Goal: Communication & Community: Answer question/provide support

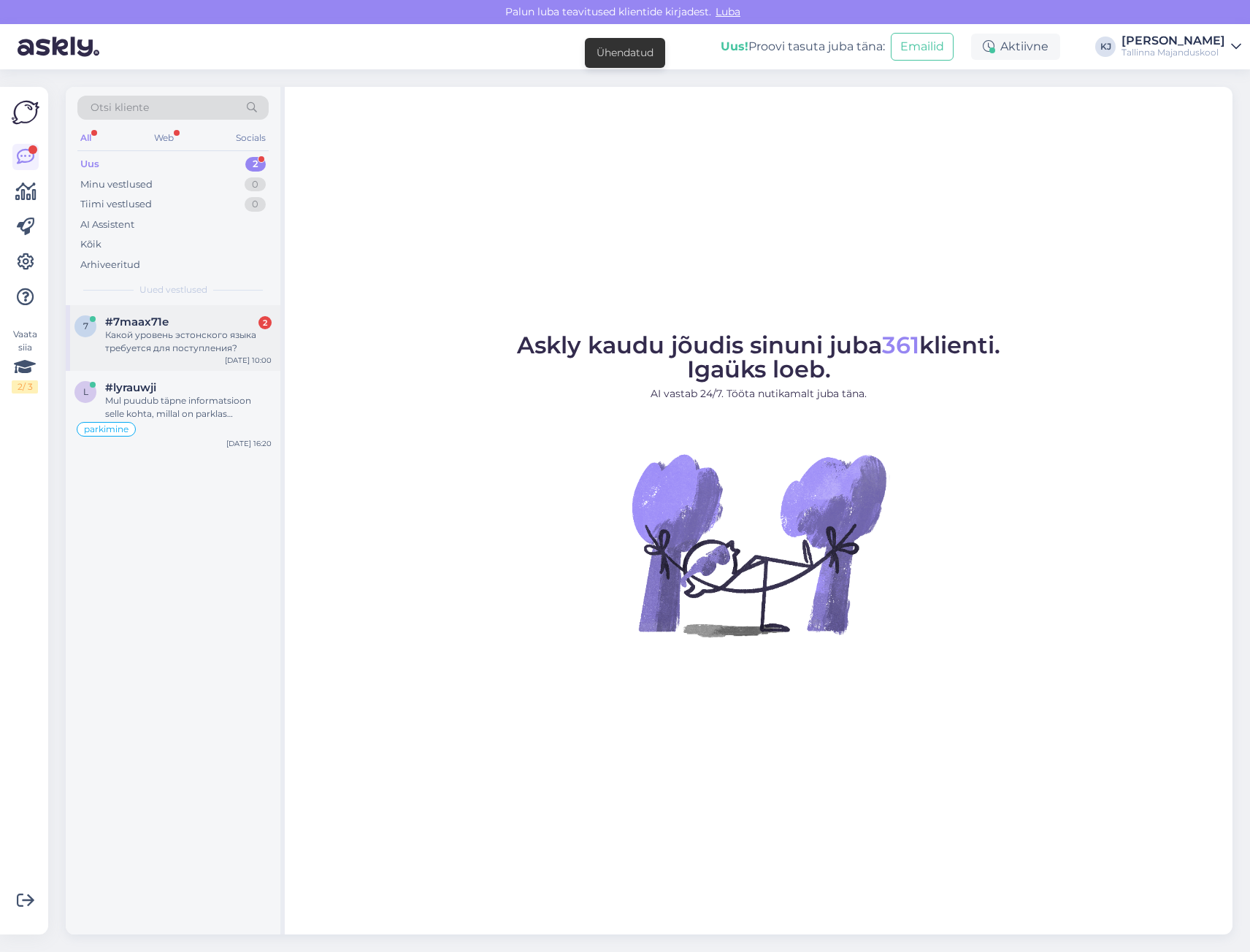
click at [255, 342] on div "Какой уровень эстонского языка требуется для поступления?" at bounding box center [188, 342] width 167 height 26
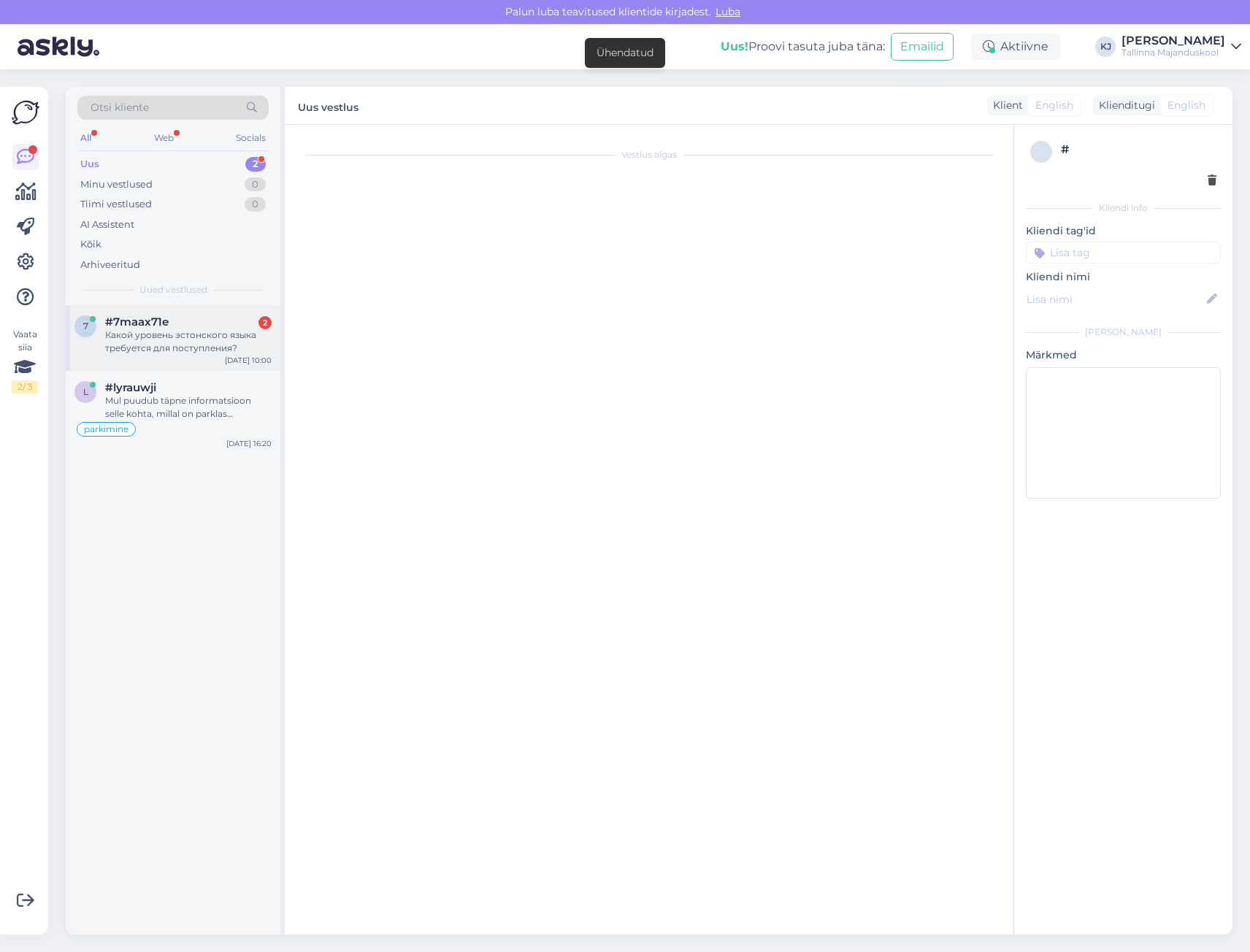
scroll to position [6, 0]
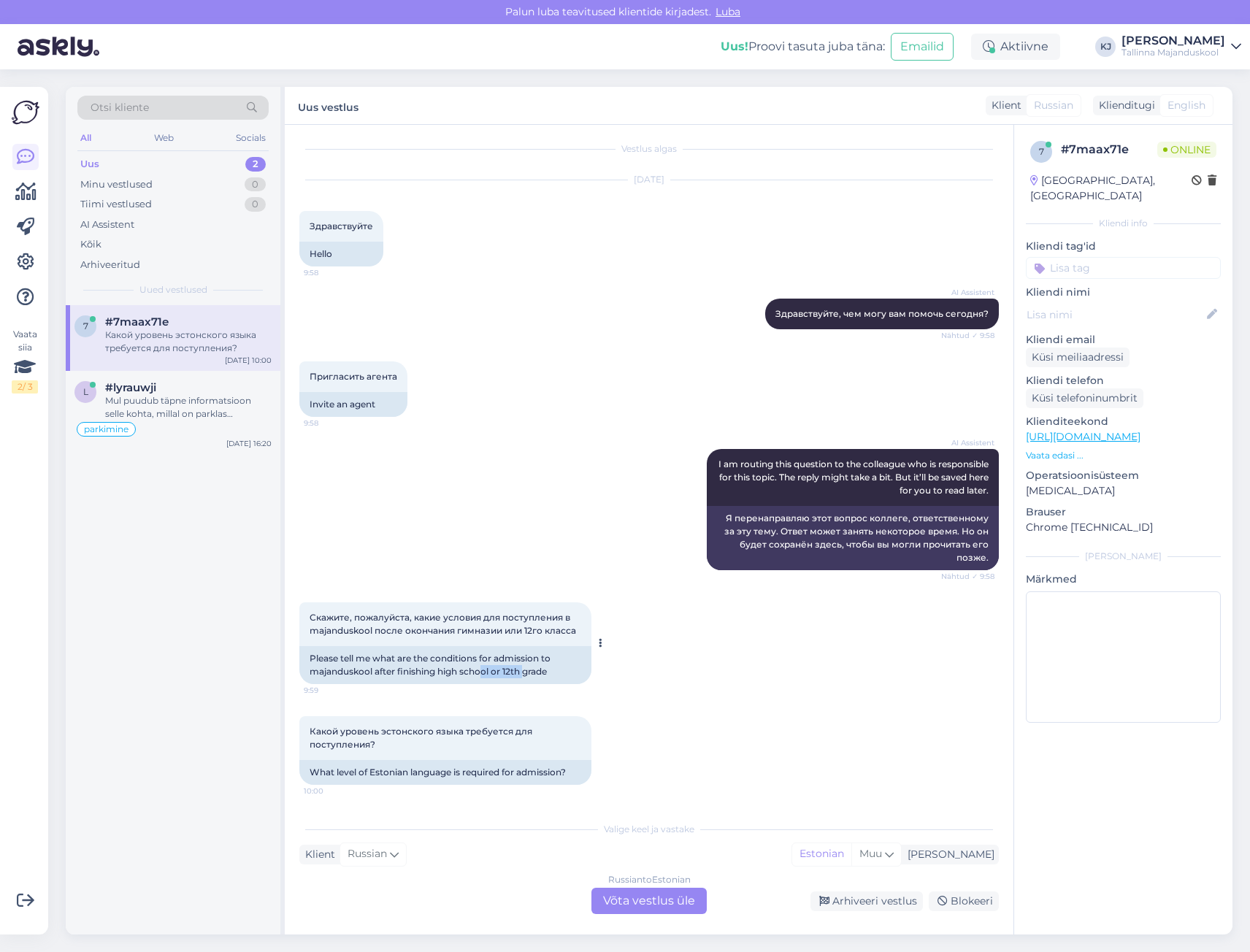
drag, startPoint x: 524, startPoint y: 671, endPoint x: 455, endPoint y: 670, distance: 69.0
click at [473, 670] on div "Please tell me what are the conditions for admission to majanduskool after fini…" at bounding box center [445, 665] width 292 height 38
click at [455, 670] on div "Please tell me what are the conditions for admission to majanduskool after fini…" at bounding box center [445, 665] width 292 height 38
click at [625, 912] on div "Russian to Estonian Võta vestlus üle" at bounding box center [649, 901] width 115 height 26
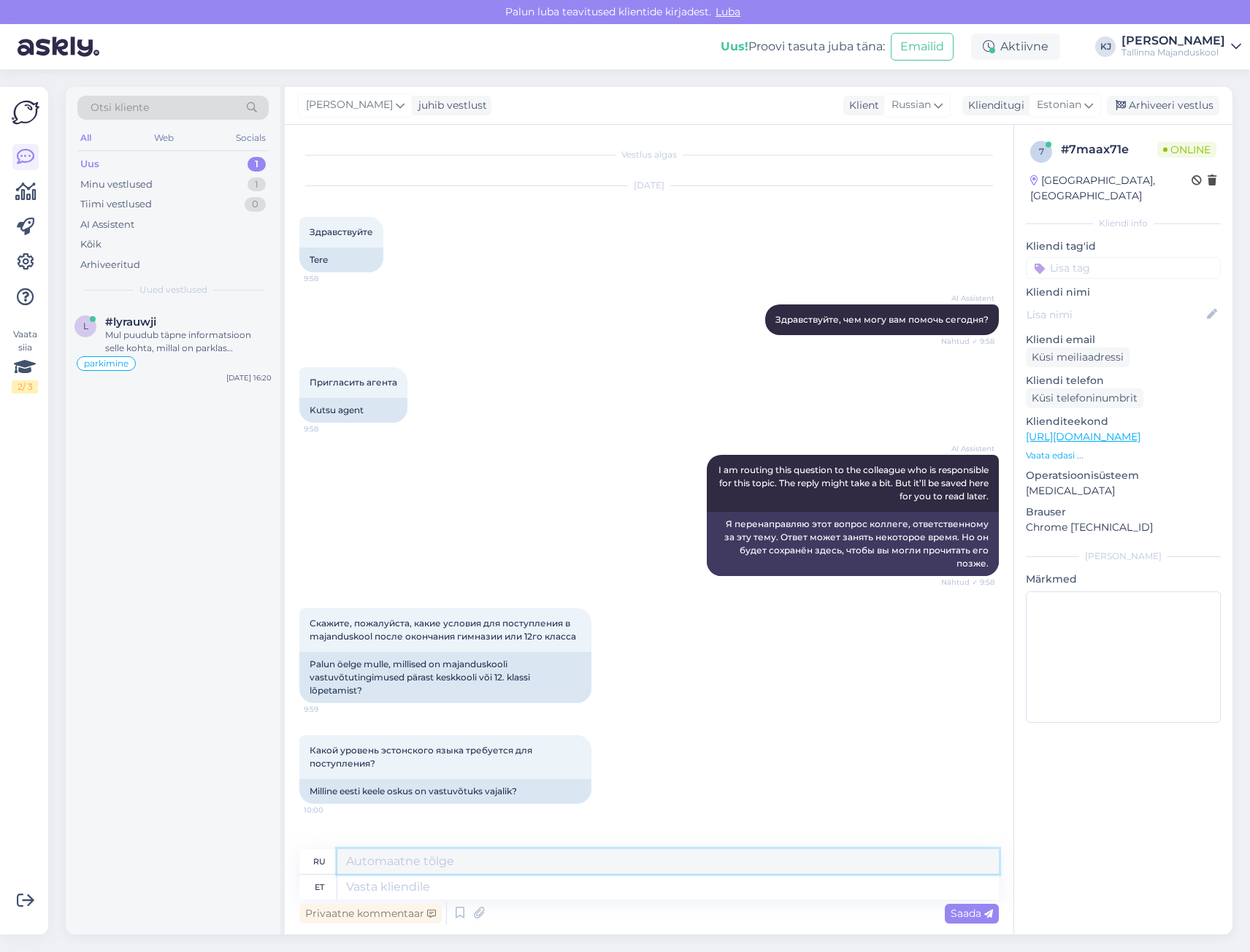
click at [454, 862] on textarea at bounding box center [668, 862] width 662 height 25
click at [451, 884] on textarea at bounding box center [668, 887] width 662 height 25
paste textarea "Kutsekeskhariduse 4. tasemel õppima asumise eelduseks on eesti keele oskus B1 j…"
type textarea "Kutsekeskhariduse 4. tasemel õppima asumise eelduseks on eesti keele oskus B1 j…"
click at [458, 871] on textarea "Kutsekeskhariduse 4. tasemel õppima asumise eelduseks on eesti keele oskus B1 j…" at bounding box center [668, 880] width 662 height 38
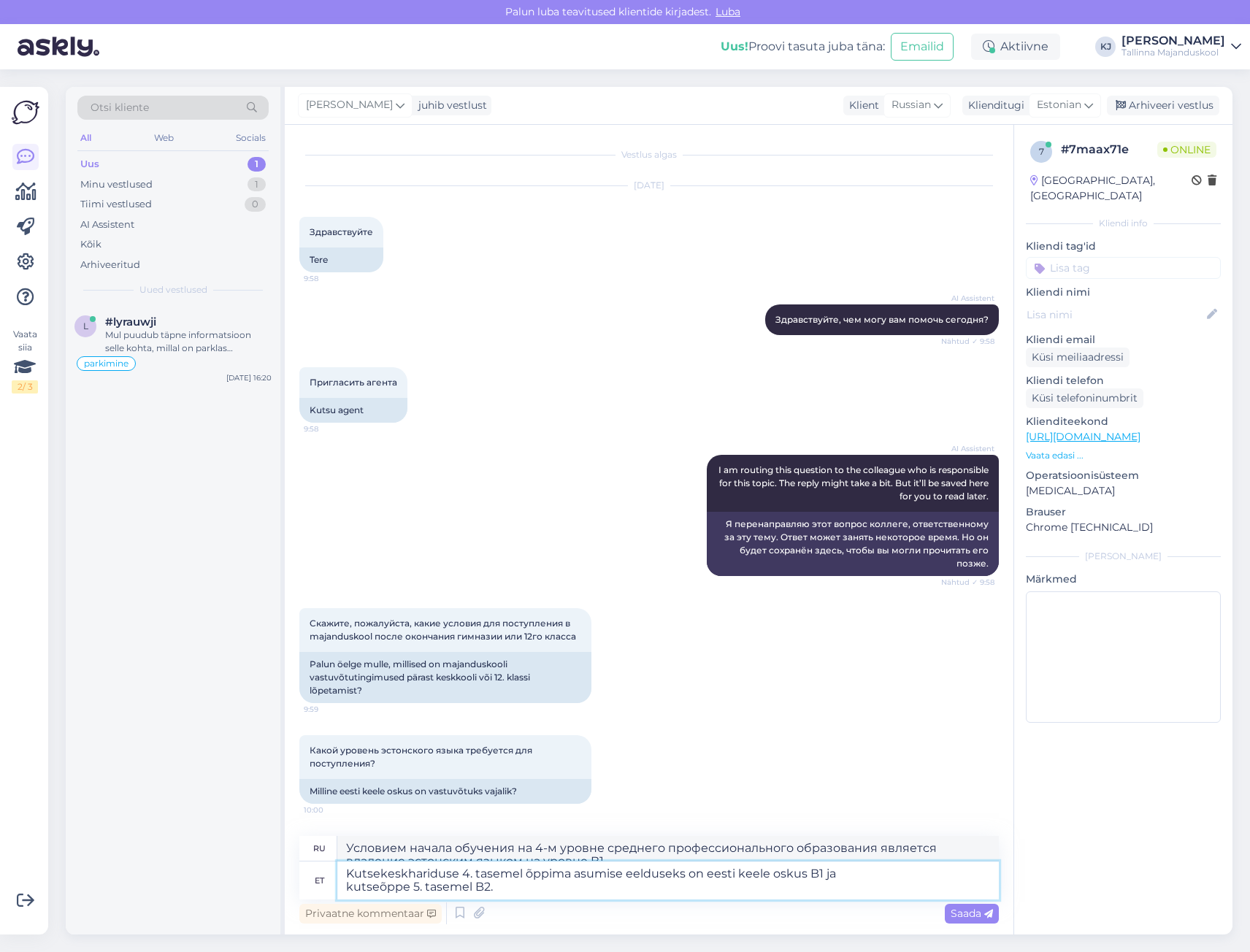
type textarea "Условием начала обучения на 4-м уровне среднего профессионального образования я…"
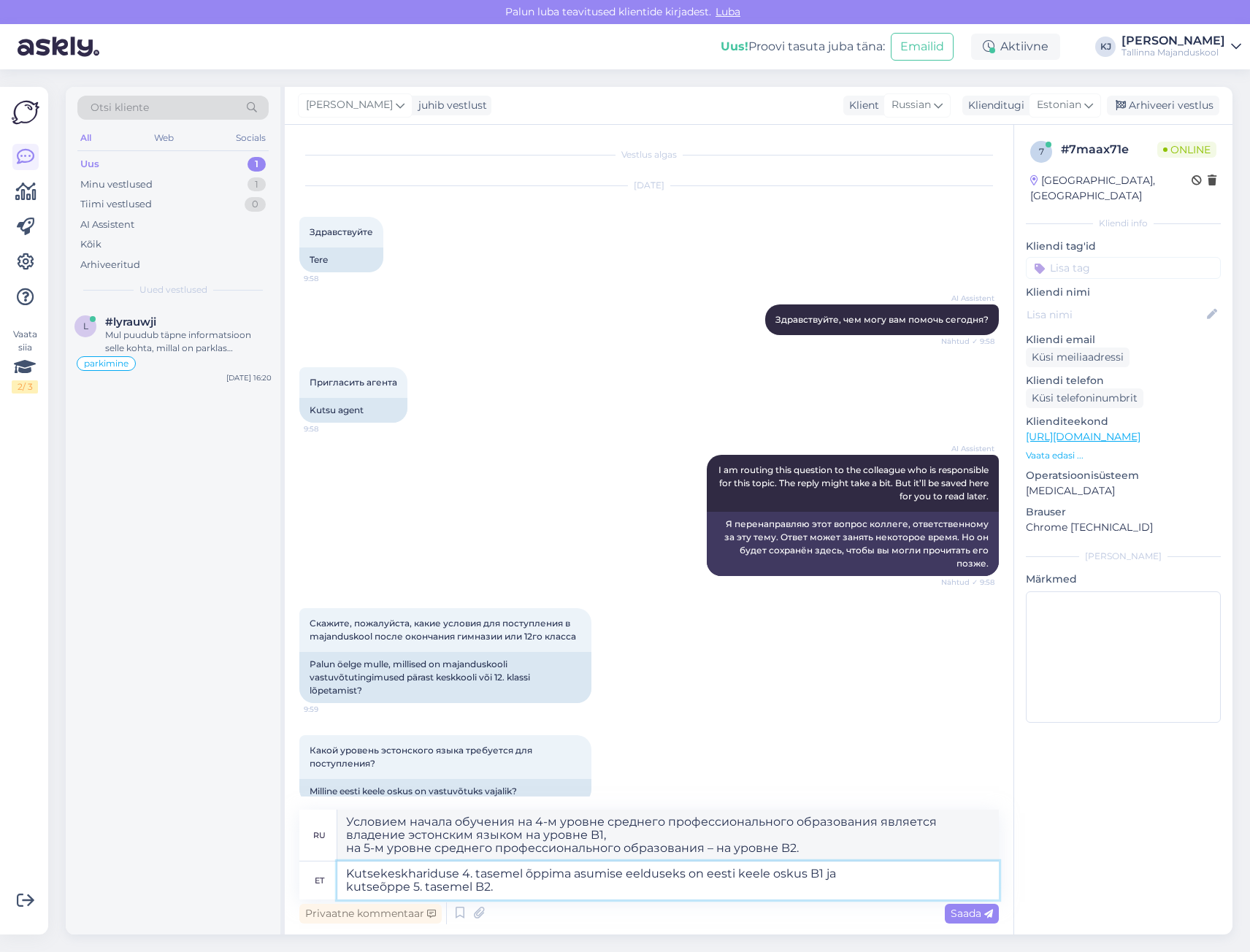
click at [468, 872] on textarea "Kutsekeskhariduse 4. tasemel õppima asumise eelduseks on eesti keele oskus B1 j…" at bounding box center [668, 880] width 662 height 38
type textarea "Kutsekeskhariduse 5. tasemel õppima asumise eelduseks on eesti keele oskus B1 j…"
type textarea "Условием начала обучения на 5-й ступени среднего профессионального образования …"
drag, startPoint x: 805, startPoint y: 875, endPoint x: 471, endPoint y: 887, distance: 334.2
click at [471, 887] on textarea "Kutsekeskhariduse 5. tasemel õppima asumise eelduseks on eesti keele oskus B1 j…" at bounding box center [668, 880] width 662 height 38
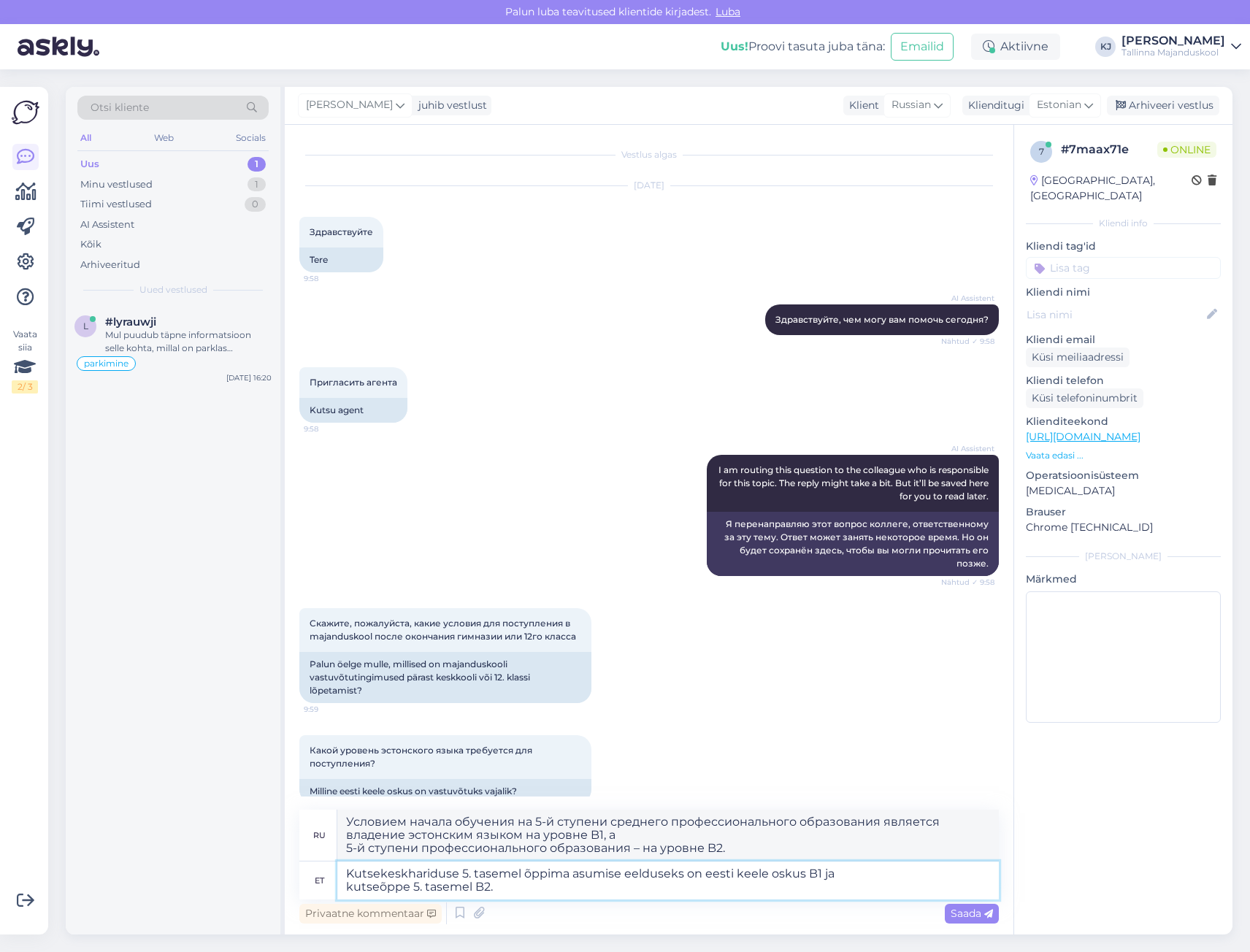
type textarea "Kutsekeskhariduse 5. tasemel õppima asumise eelduseks on eesti keele oskus B2."
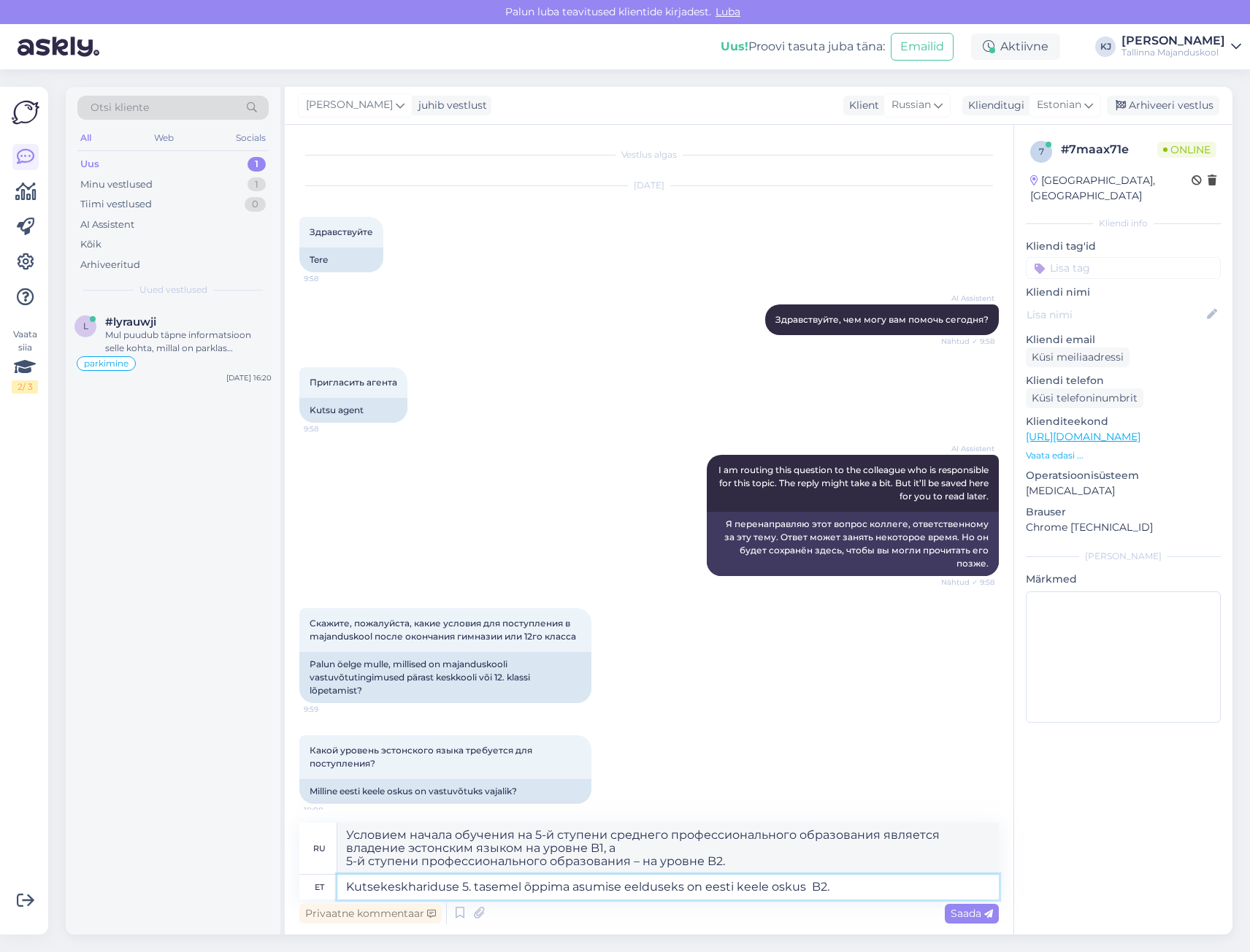
type textarea "Условием начала обучения на 5-й ступени среднего профессионального образования …"
click at [861, 888] on textarea "Kutsekeskhariduse 5. tasemel õppima asumise eelduseks on eesti keele oskus B2." at bounding box center [668, 887] width 662 height 25
click at [585, 889] on textarea "Kutsekeskhariduse 5. tasemel õppima asumise eelduseks on eesti keele oskus B2." at bounding box center [668, 887] width 662 height 25
click at [671, 886] on textarea "Kutsekeskhariduse 5. tasemel õppima asumise eelduseks on eesti keele oskus B2." at bounding box center [668, 887] width 662 height 25
click at [754, 885] on textarea "Kutsekeskhariduse 5. tasemel õppima asumise eelduseks on eesti keele oskus B2." at bounding box center [668, 887] width 662 height 25
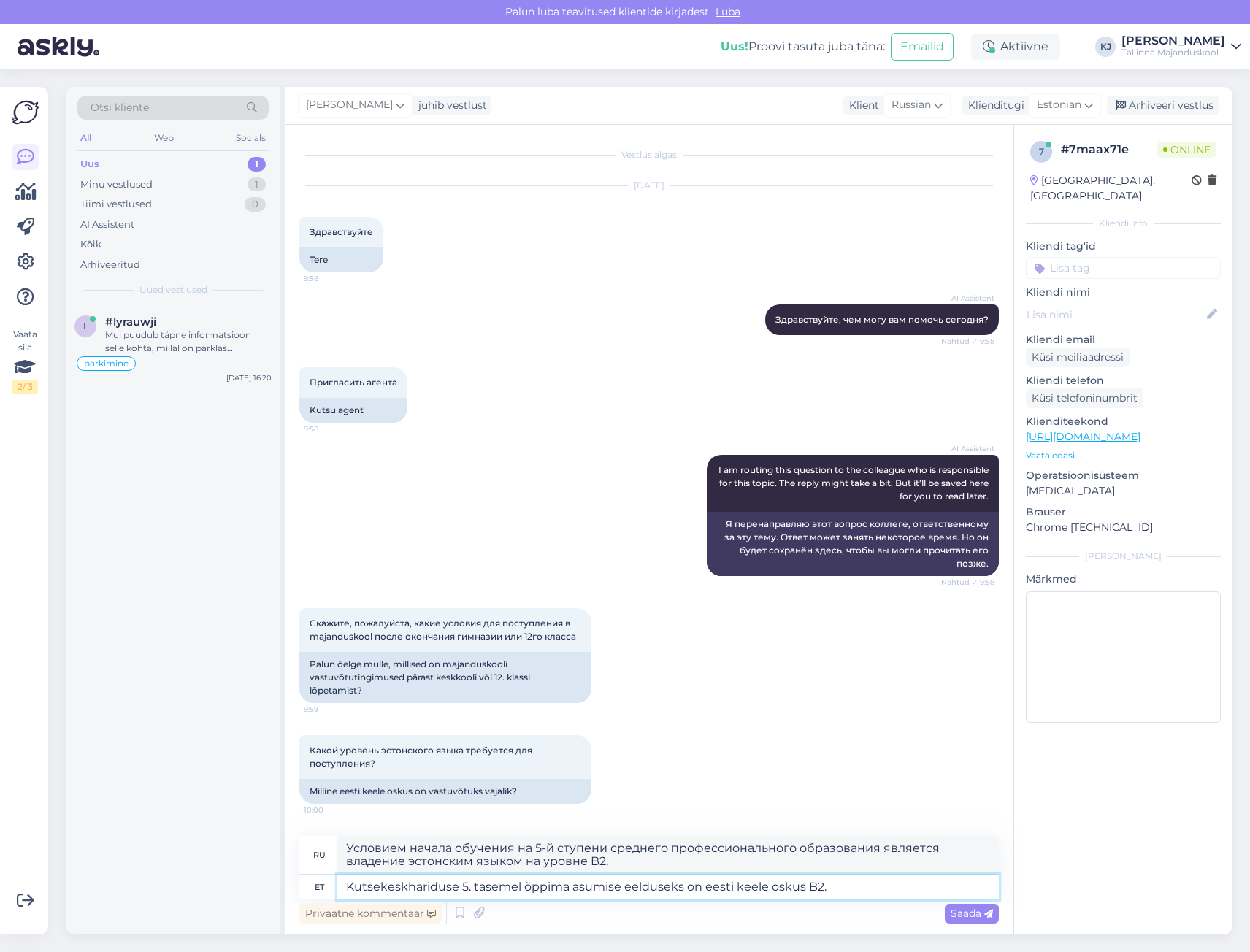
click at [815, 886] on textarea "Kutsekeskhariduse 5. tasemel õppima asumise eelduseks on eesti keele oskus B2." at bounding box center [668, 887] width 662 height 25
click at [838, 886] on textarea "Kutsekeskhariduse 5. tasemel õppima asumise eelduseks on eesti keele oskus B2." at bounding box center [668, 887] width 662 height 25
click at [798, 887] on textarea "Kutsekeskhariduse 5. tasemel õppima asumise eelduseks on eesti keele oskus B2." at bounding box center [668, 887] width 662 height 25
click at [851, 888] on textarea "Kutsekeskhariduse 5. tasemel õppima asumise eelduseks on eesti keele oskus B2." at bounding box center [668, 887] width 662 height 25
click at [805, 884] on textarea "Kutsekeskhariduse 5. tasemel õppima asumise eelduseks on eesti keele oskus B2." at bounding box center [668, 887] width 662 height 25
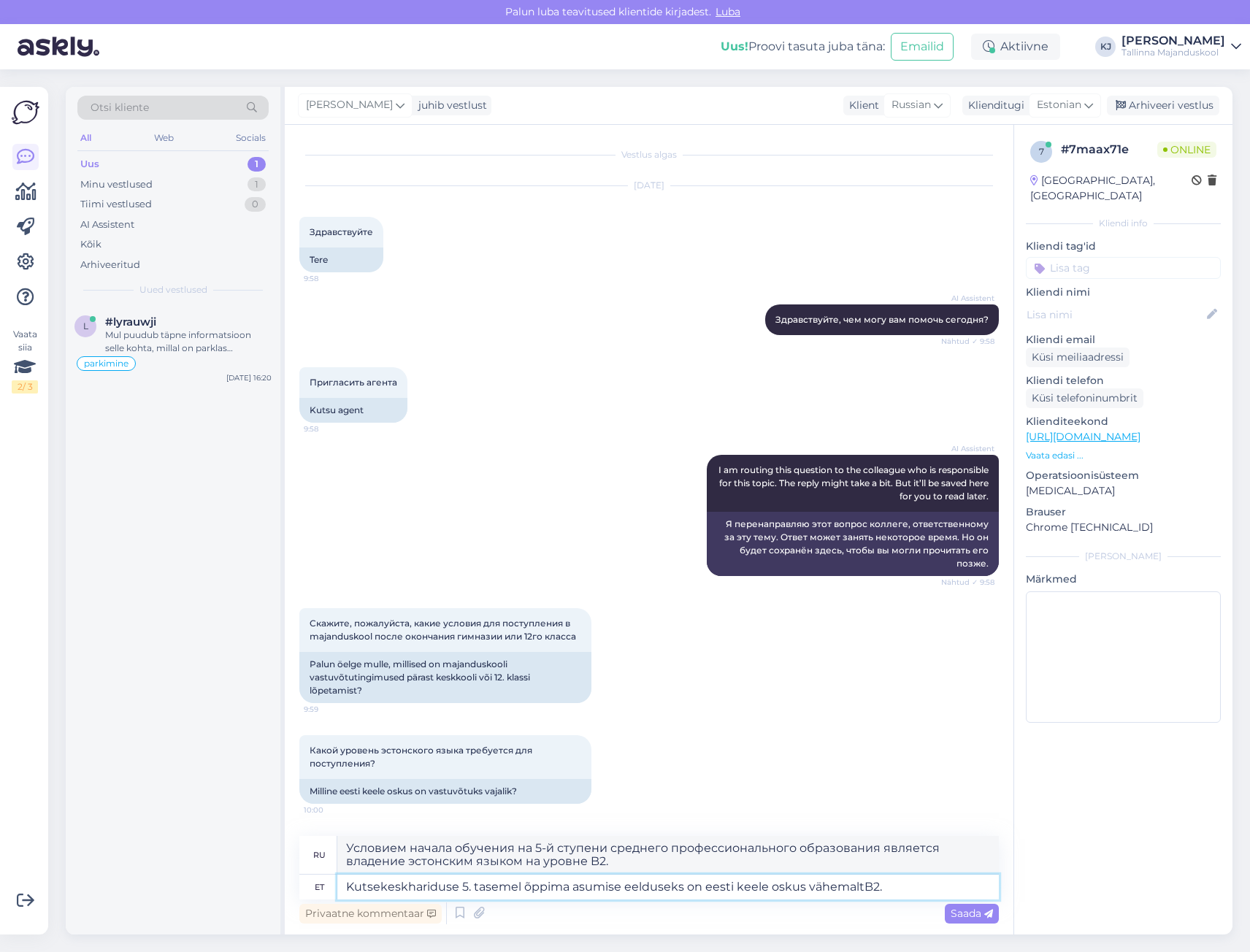
type textarea "Kutsekeskhariduse 5. tasemel õppima asumise eelduseks on eesti keele oskus vähe…"
type textarea "Условием начала обучения на 5-й ступени среднего профессионального образования …"
drag, startPoint x: 906, startPoint y: 886, endPoint x: 913, endPoint y: 888, distance: 7.3
click at [913, 888] on textarea "Kutsekeskhariduse 5. tasemel õppima asumise eelduseks on eesti keele oskus vähe…" at bounding box center [668, 887] width 662 height 25
type textarea "Kutsekeskhariduse 5. tasemel õppima asumise eelduseks on eesti keele oskus vähe…"
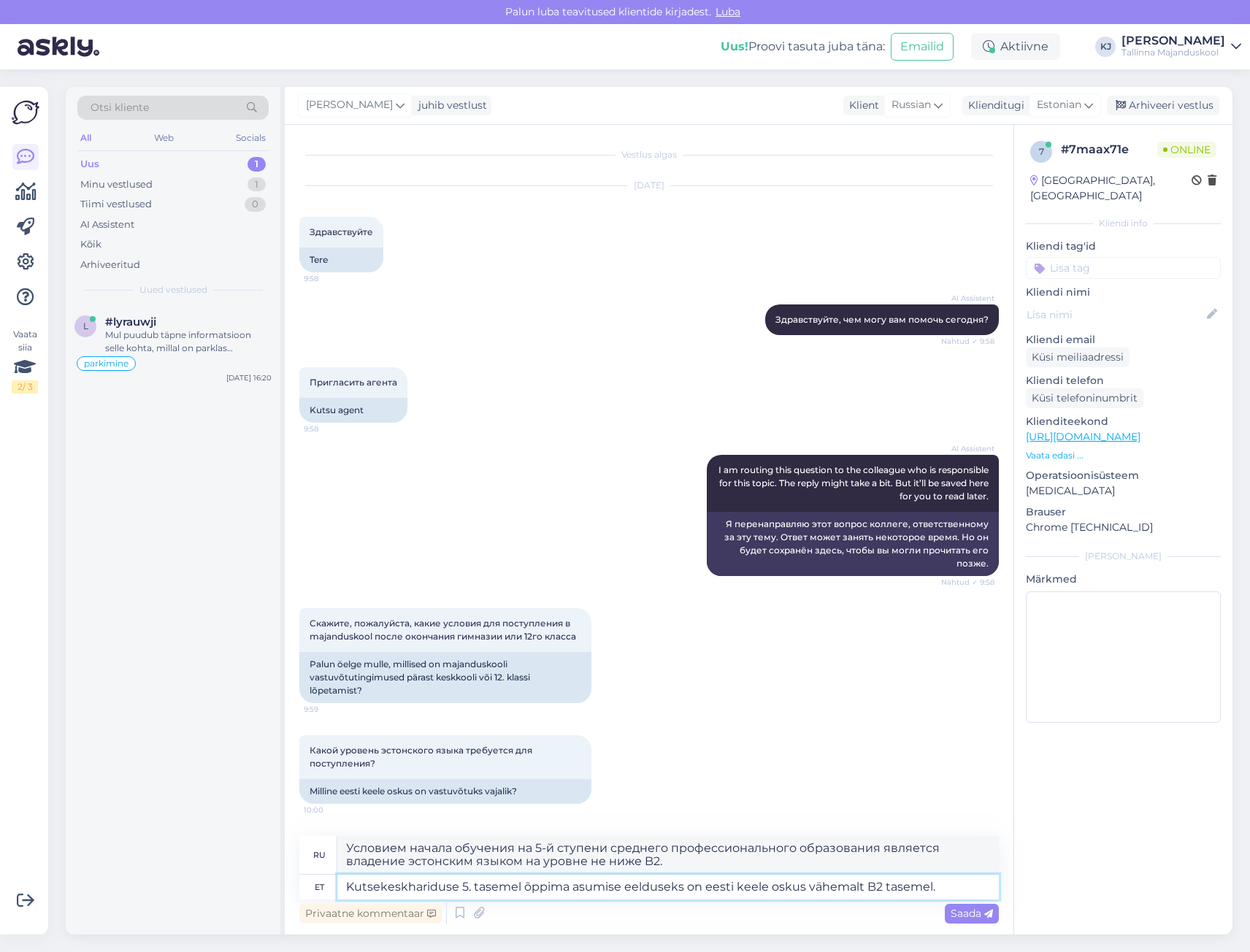
type textarea "Условием начала обучения на 5-й ступени среднего профессионального образования …"
type textarea "Kutsekeskhariduse 5. tasemel õppima asumise eelduseks on eesti keele oskus vähe…"
click at [974, 913] on span "Saada" at bounding box center [971, 913] width 42 height 13
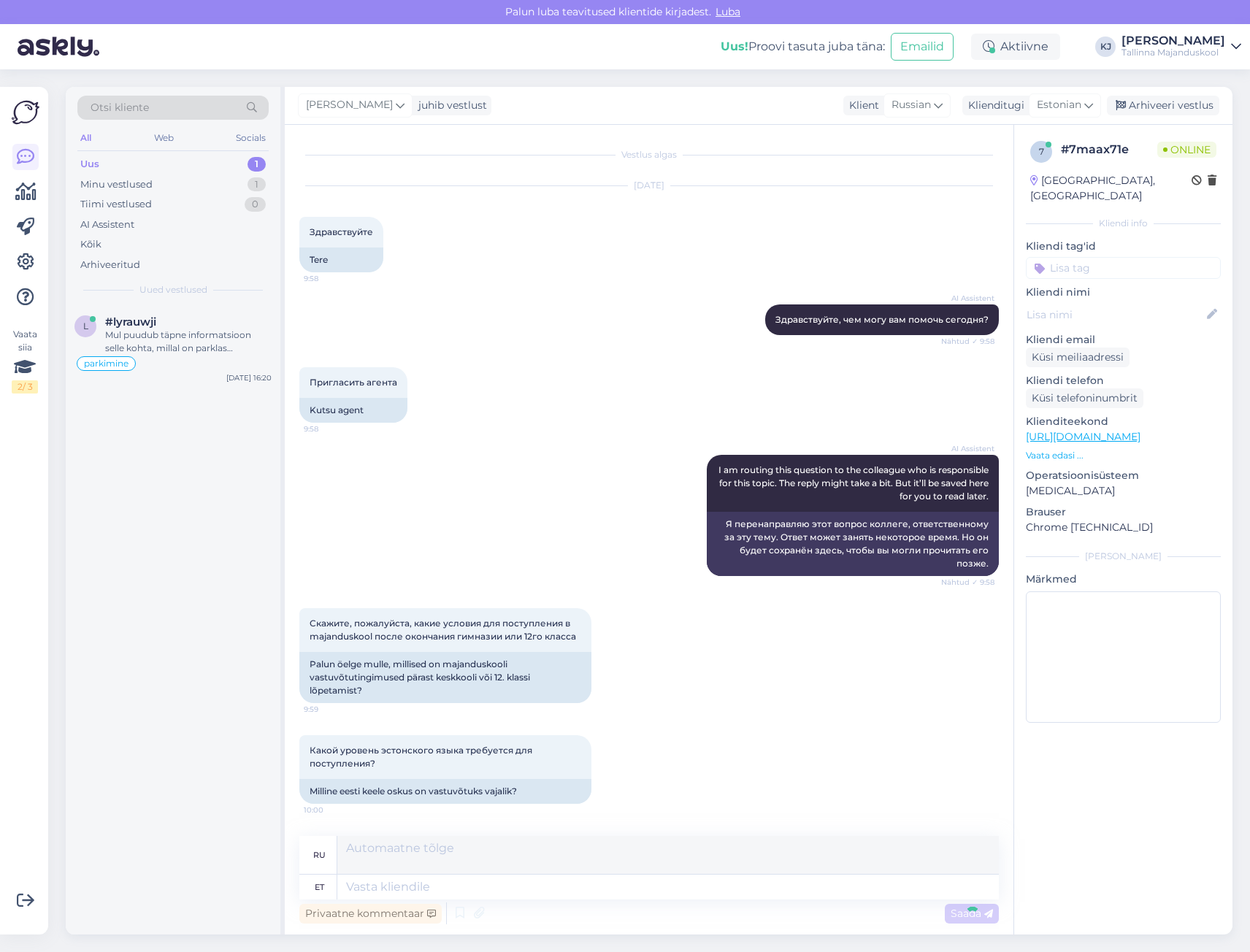
scroll to position [111, 0]
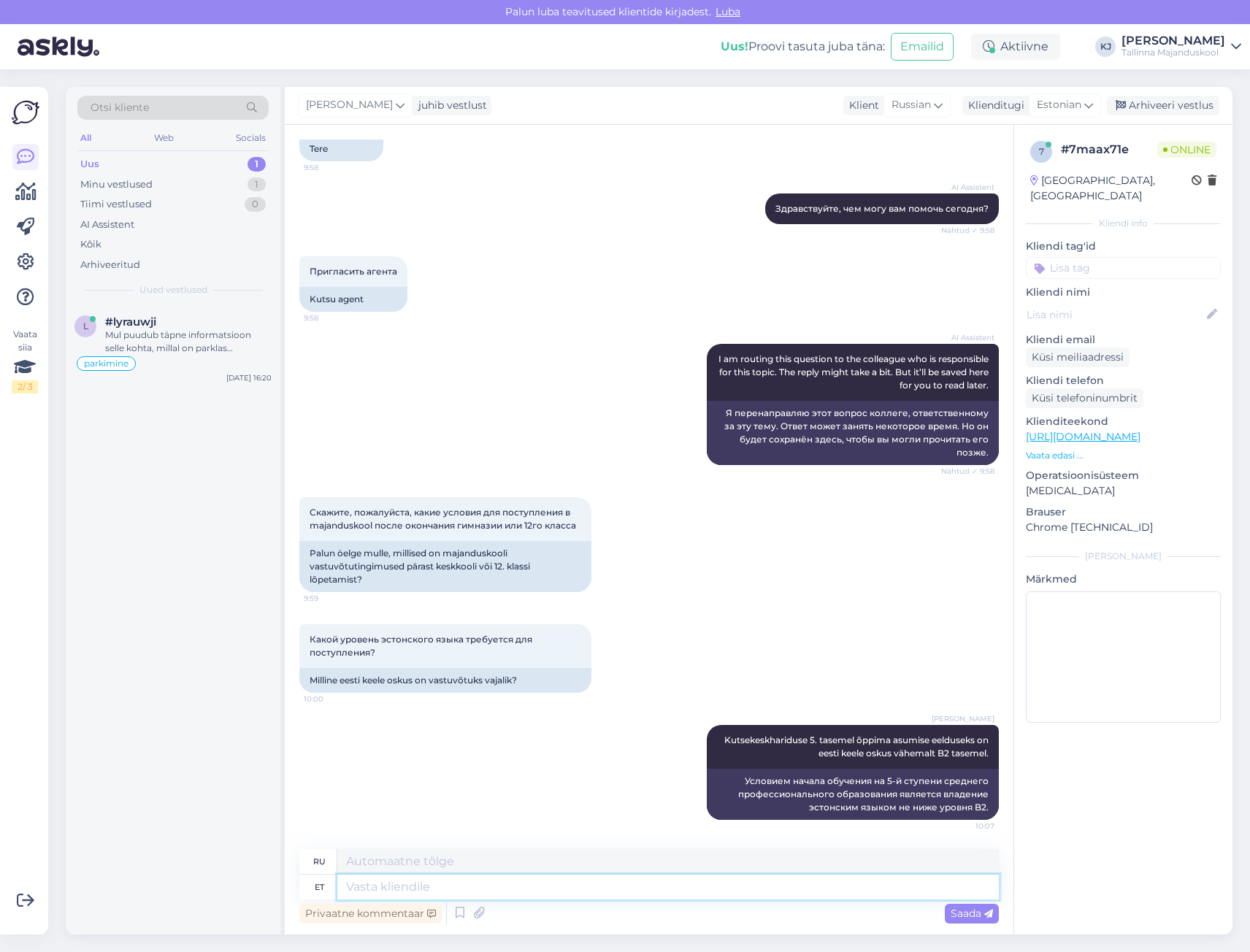
click at [872, 897] on textarea at bounding box center [668, 887] width 662 height 25
click at [1143, 257] on input at bounding box center [1123, 268] width 195 height 22
type input "eesti keele oskus"
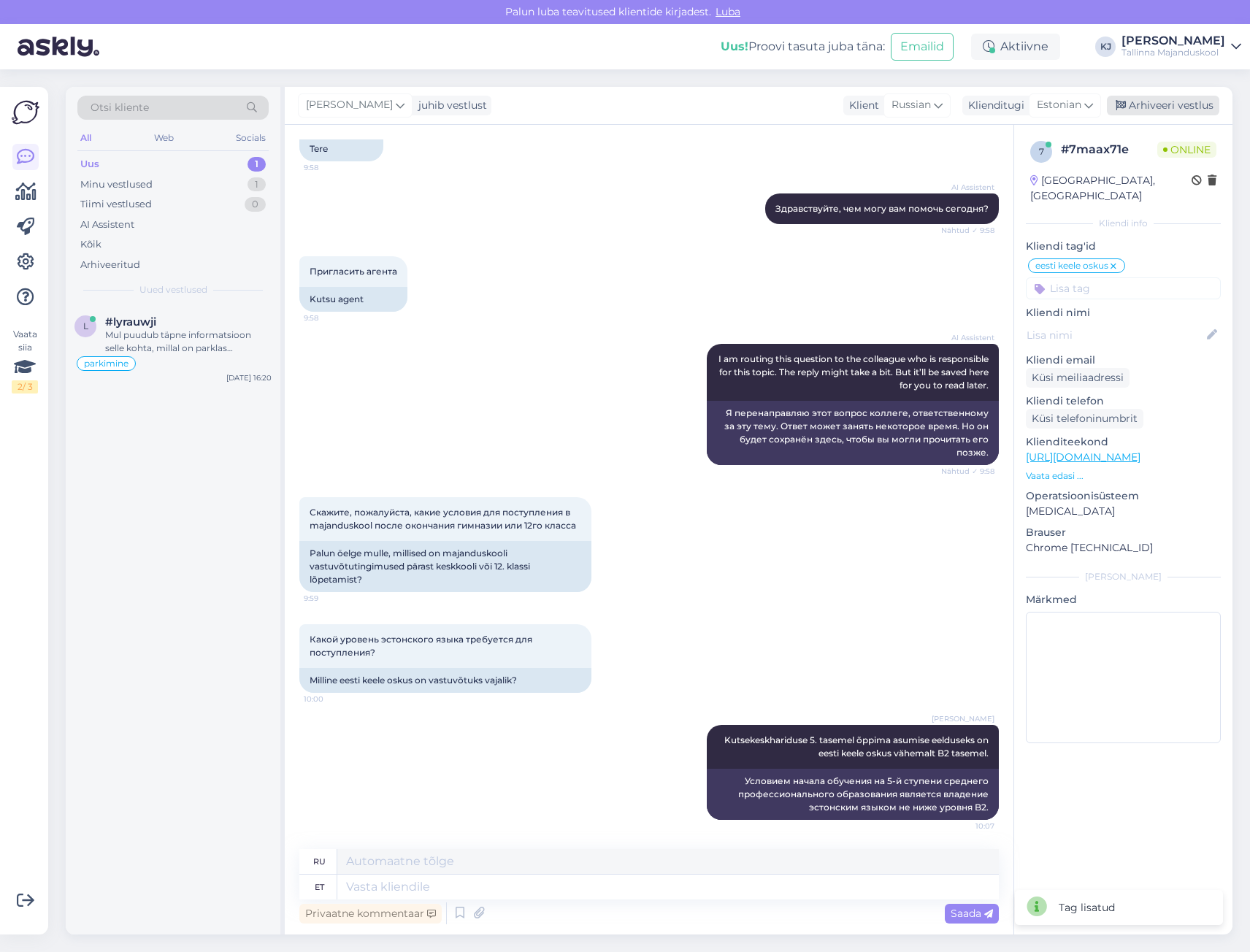
click at [1153, 110] on div "Arhiveeri vestlus" at bounding box center [1164, 106] width 113 height 20
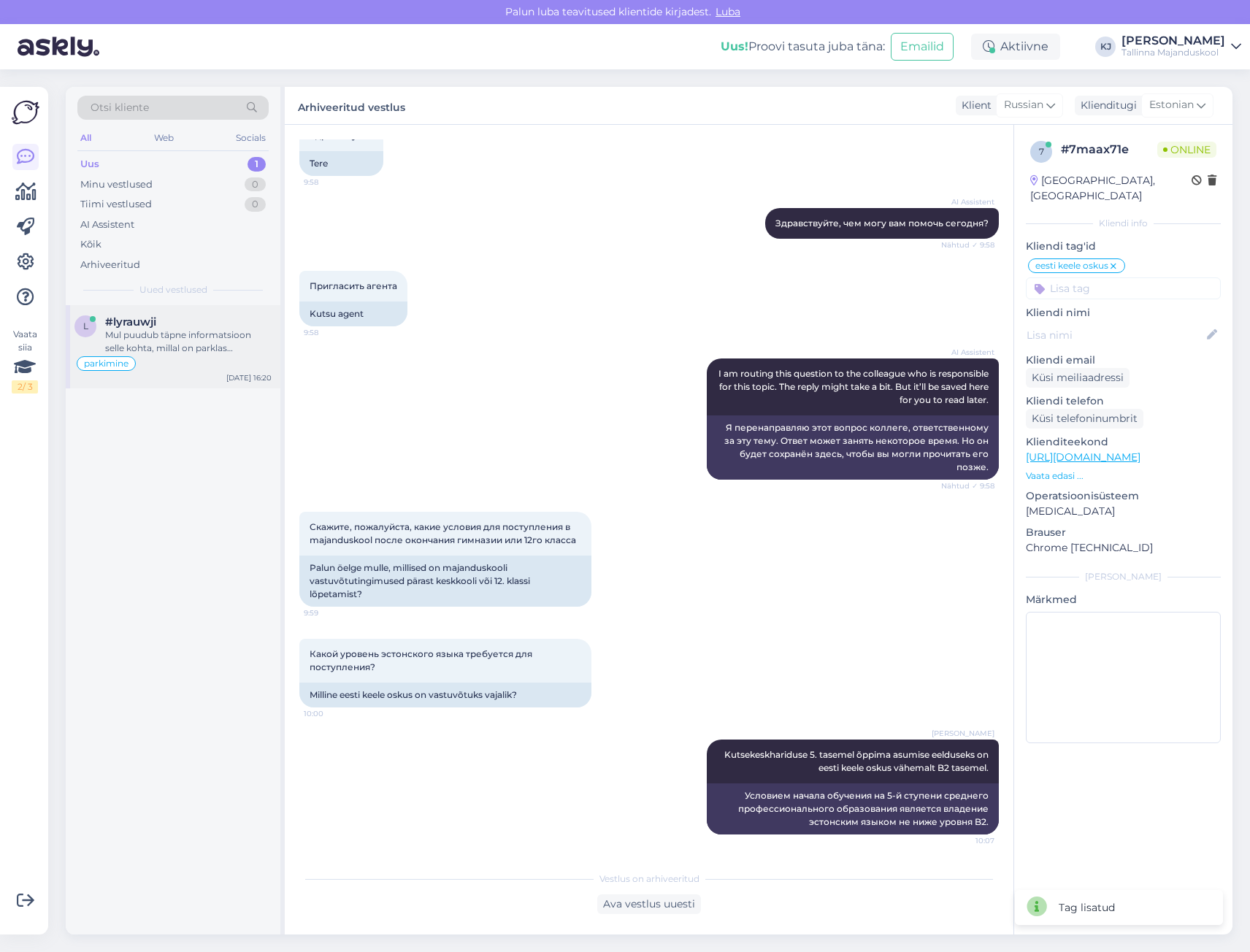
click at [188, 321] on div "#lyrauwji" at bounding box center [188, 322] width 167 height 13
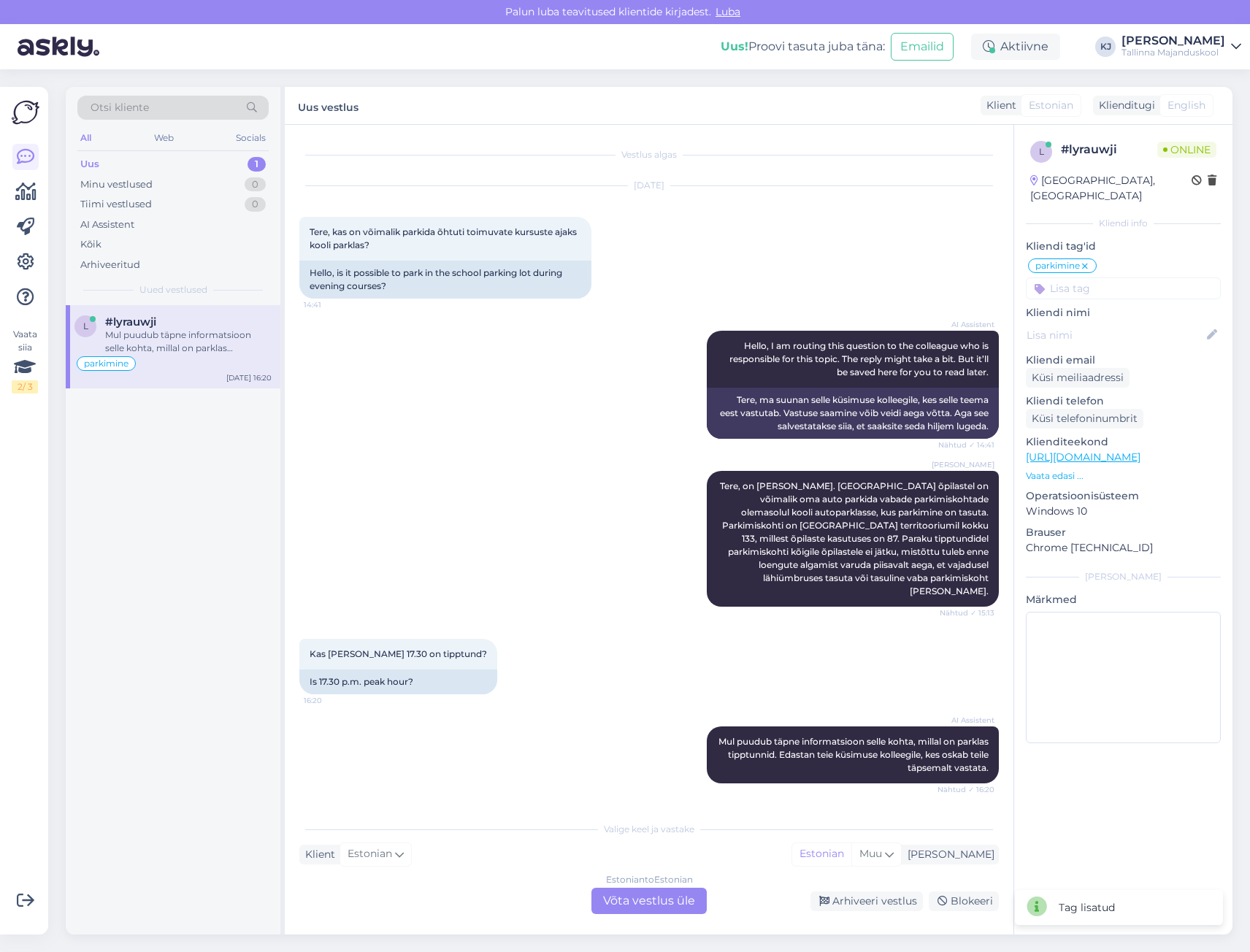
click at [673, 547] on div "[PERSON_NAME], on [PERSON_NAME]. [GEOGRAPHIC_DATA] õpilastel on võimalik oma au…" at bounding box center [649, 539] width 700 height 168
click at [625, 909] on div "Estonian to Estonian Võta vestlus üle" at bounding box center [649, 901] width 115 height 26
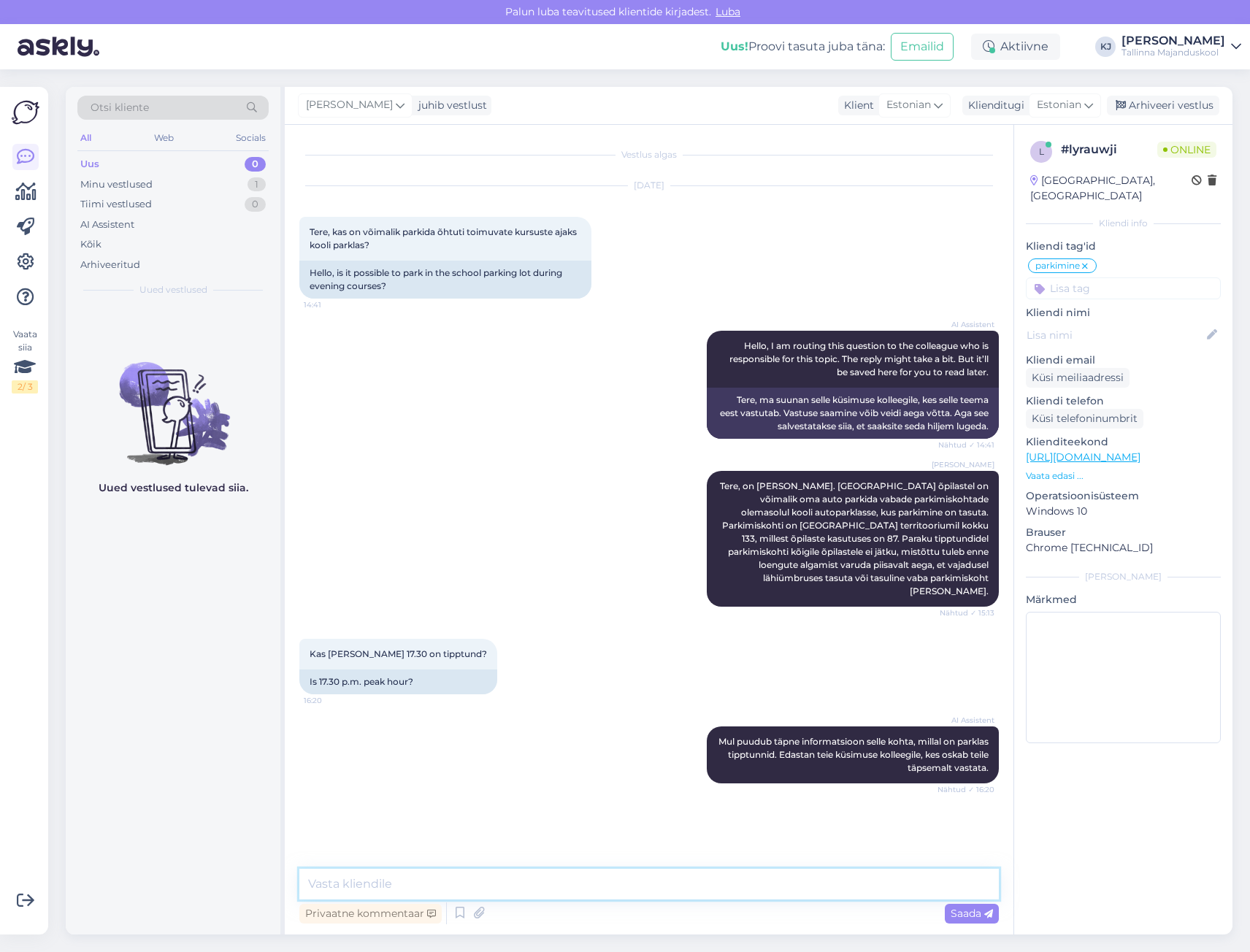
click at [627, 886] on textarea at bounding box center [649, 884] width 700 height 31
type textarea "K"
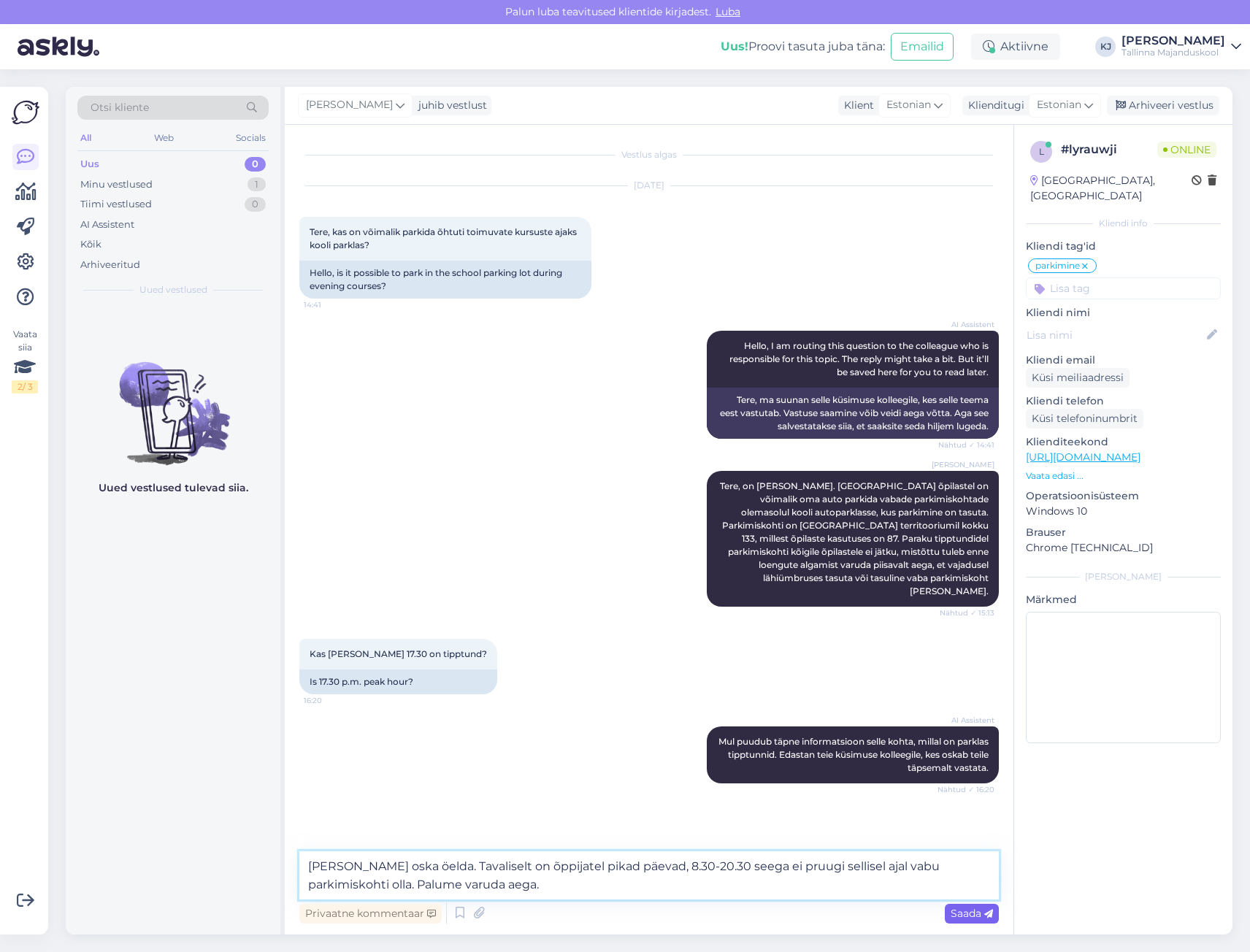
type textarea "[PERSON_NAME] oska öelda. Tavaliselt on õppijatel pikad päevad, 8.30-20.30 seeg…"
click at [953, 913] on span "Saada" at bounding box center [971, 913] width 42 height 13
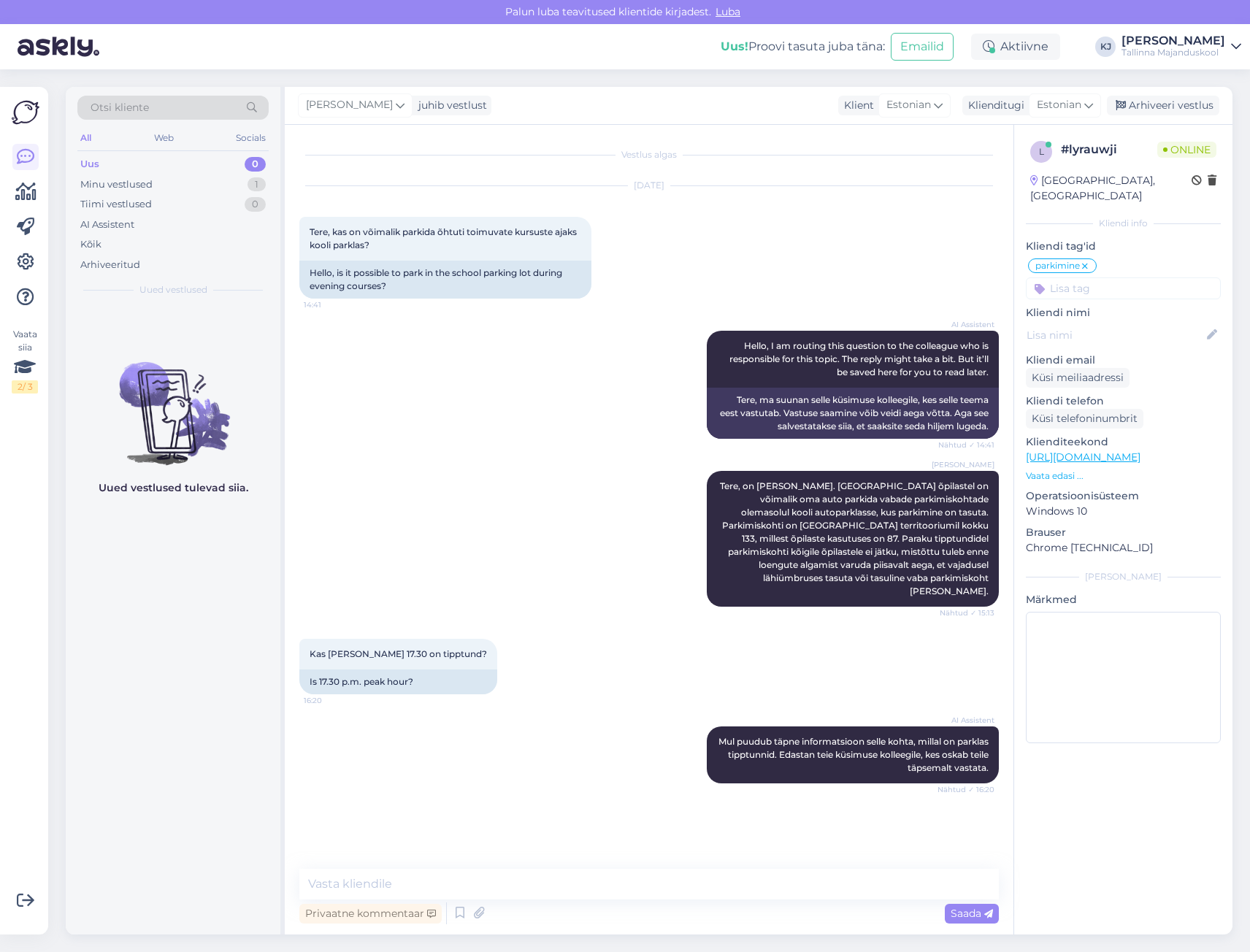
scroll to position [50, 0]
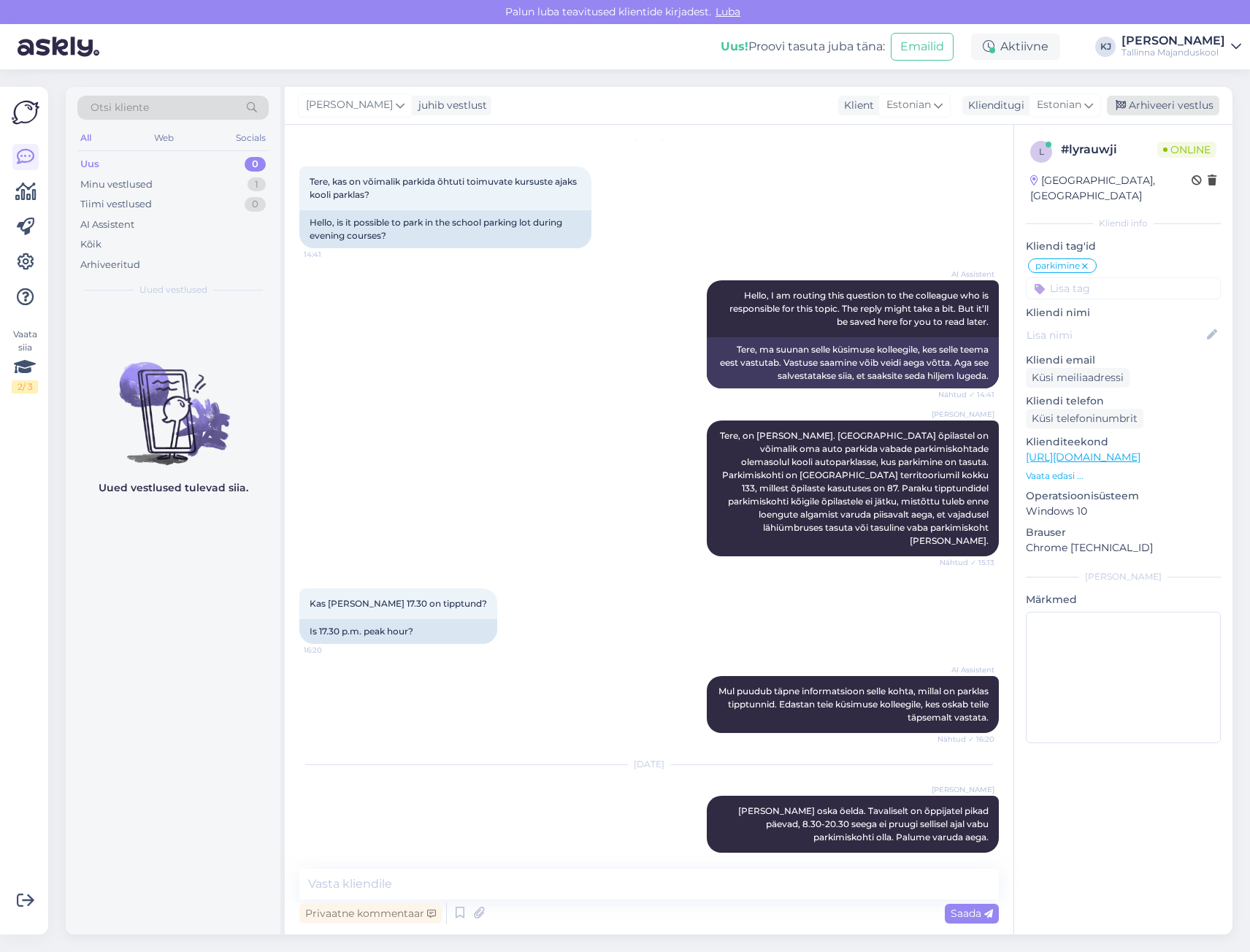
click at [1154, 102] on div "Arhiveeri vestlus" at bounding box center [1164, 106] width 113 height 20
